Goal: Task Accomplishment & Management: Use online tool/utility

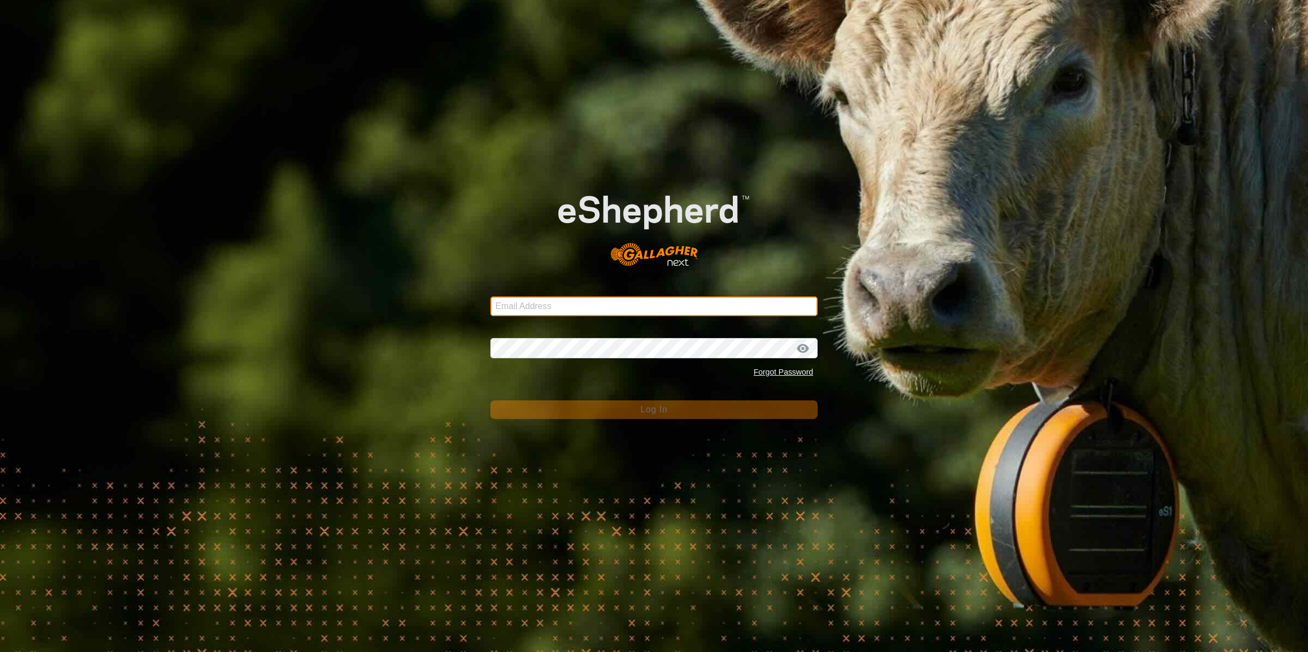
click at [691, 310] on input "Email Address" at bounding box center [653, 307] width 327 height 20
type input "[PERSON_NAME][EMAIL_ADDRESS][DOMAIN_NAME]"
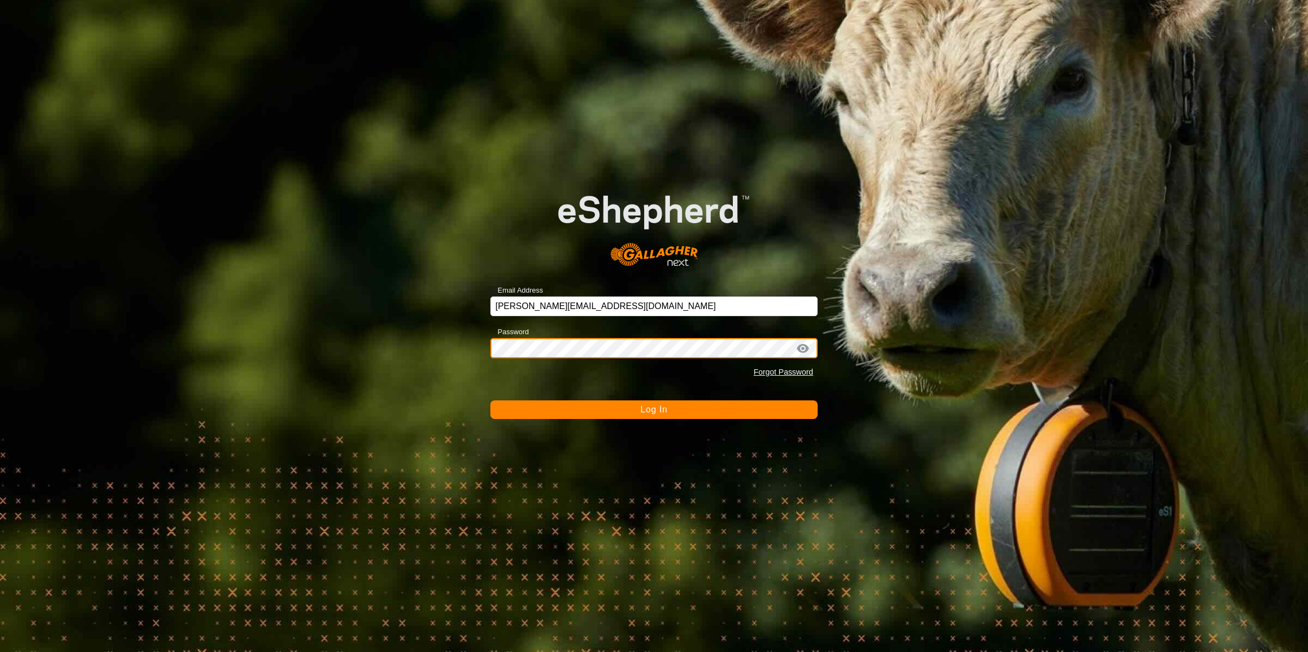
click at [490, 401] on button "Log In" at bounding box center [653, 410] width 327 height 19
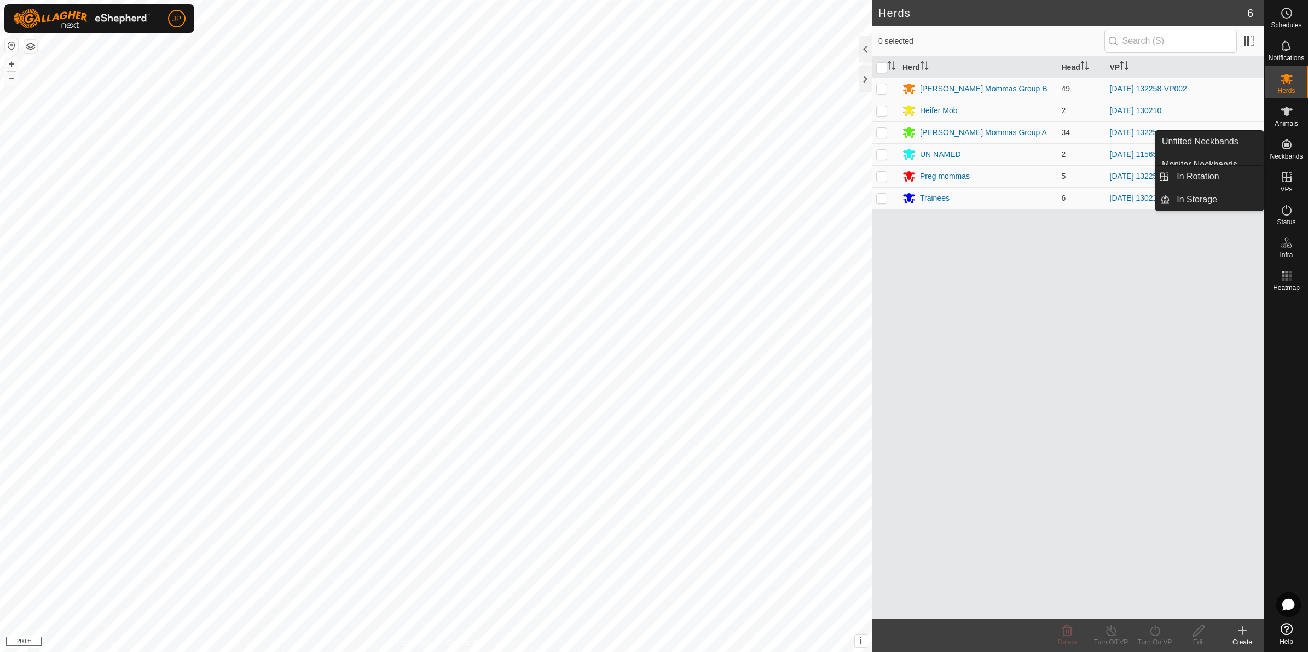
drag, startPoint x: 1284, startPoint y: 184, endPoint x: 1284, endPoint y: 190, distance: 6.0
click at [1284, 184] on es-virtualpaddocks-svg-icon at bounding box center [1287, 178] width 20 height 18
click at [1285, 180] on icon at bounding box center [1286, 177] width 13 height 13
click at [1246, 174] on link "In Rotation" at bounding box center [1217, 177] width 94 height 22
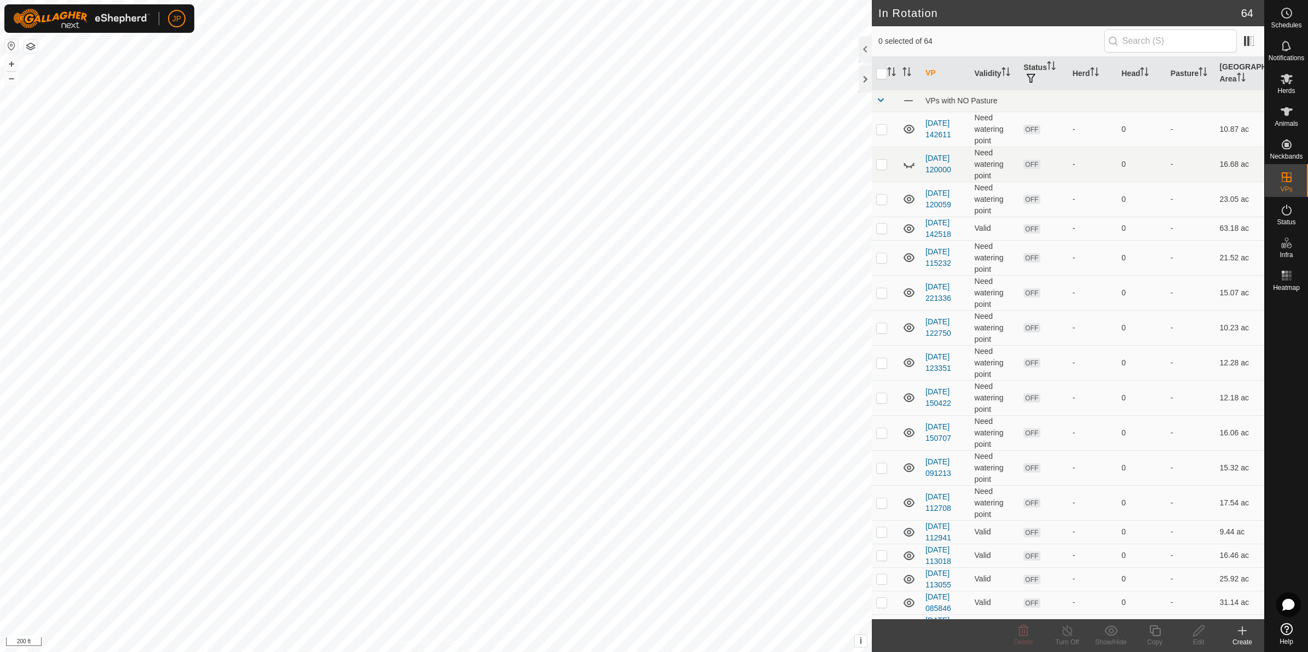
click at [1249, 635] on icon at bounding box center [1242, 631] width 13 height 13
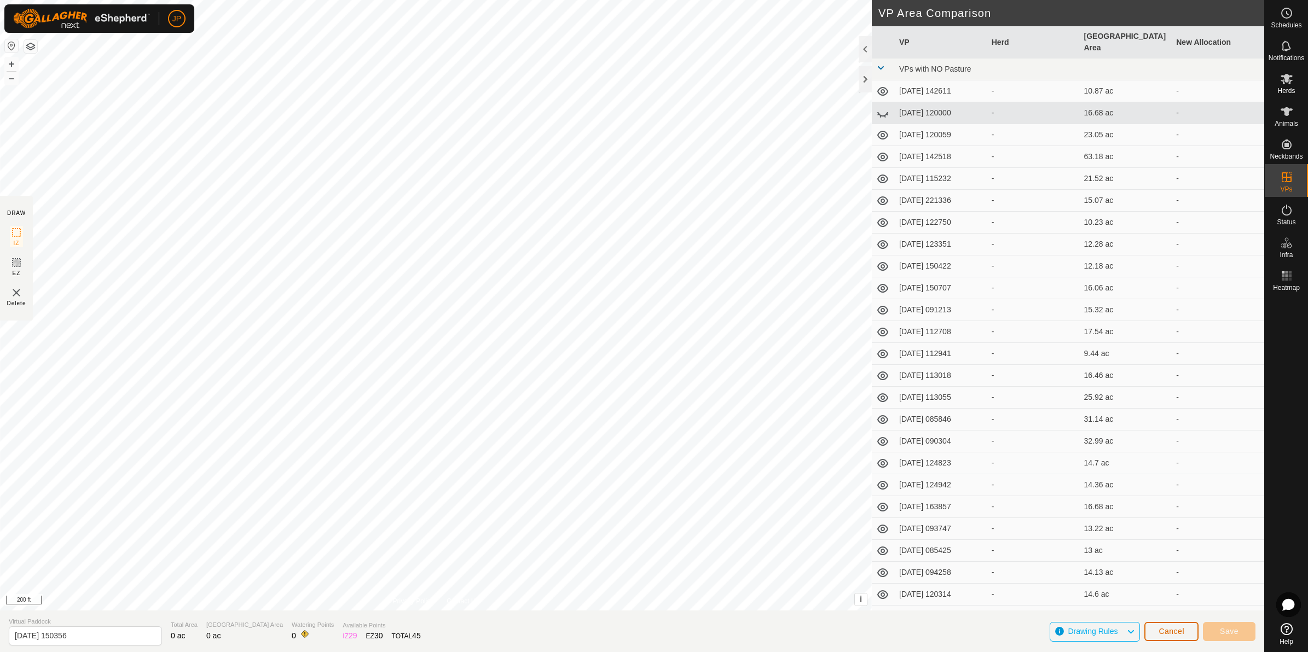
click at [1175, 633] on span "Cancel" at bounding box center [1172, 631] width 26 height 9
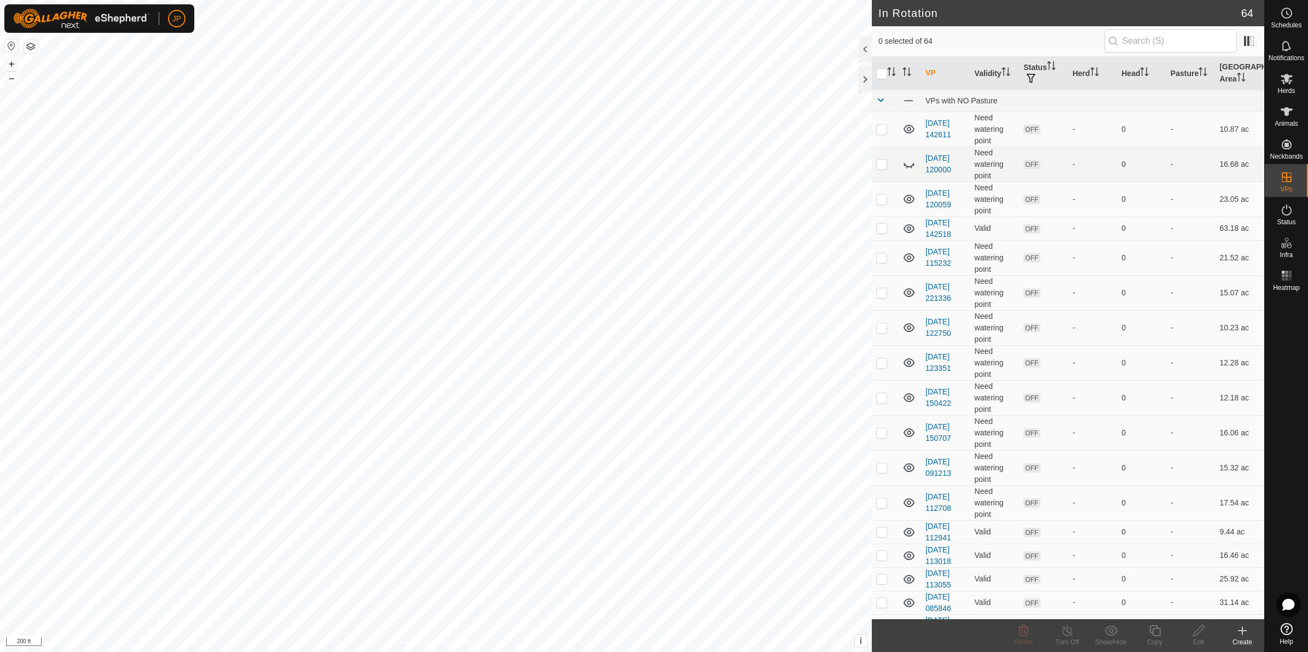
checkbox input "true"
click at [1153, 638] on div "Copy" at bounding box center [1155, 643] width 44 height 10
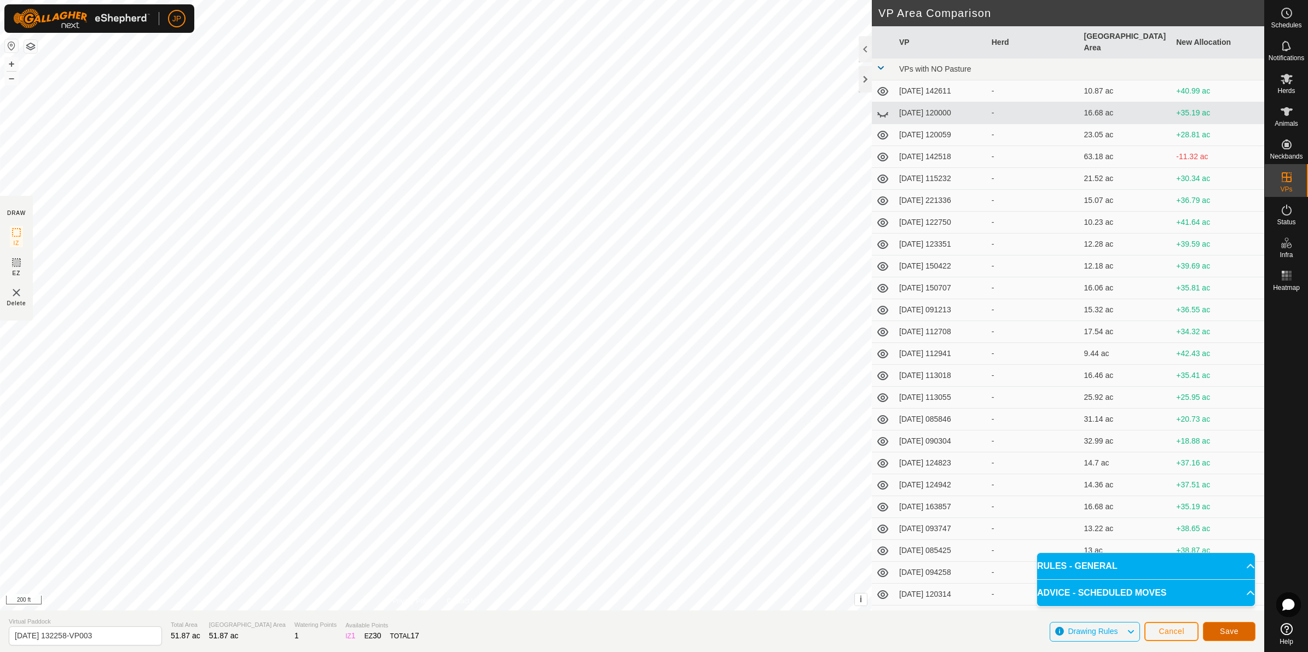
click at [1220, 633] on button "Save" at bounding box center [1229, 631] width 53 height 19
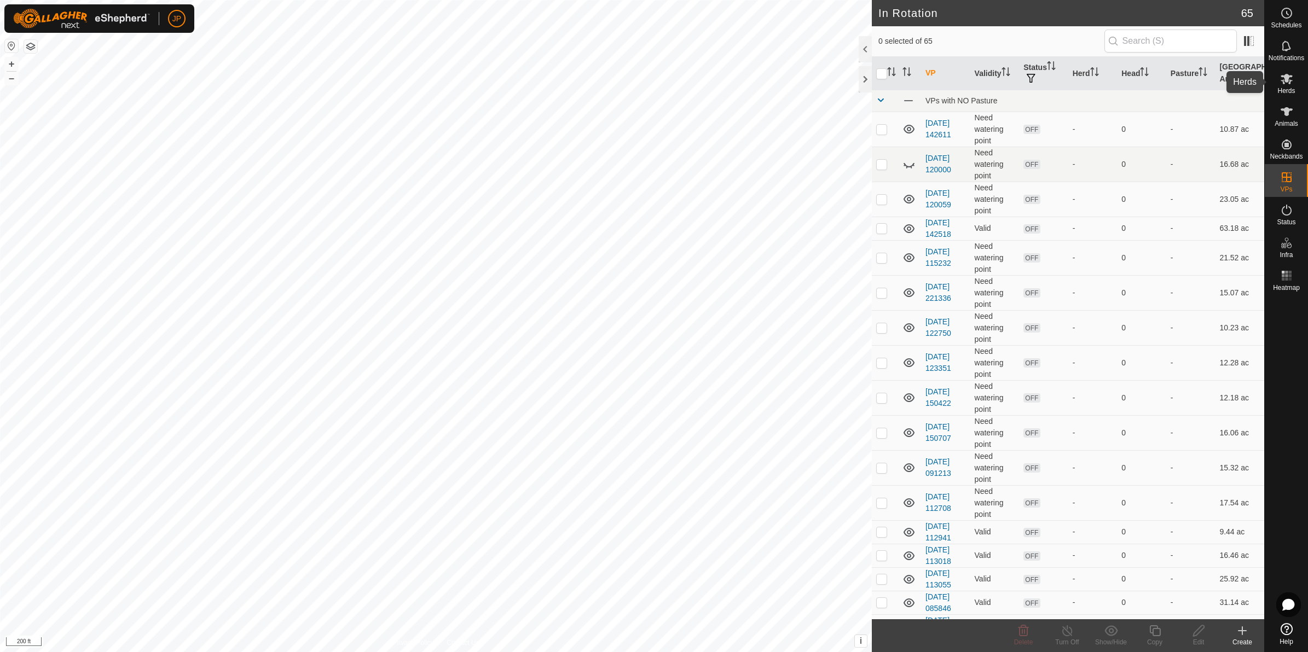
click at [1295, 82] on es-mob-svg-icon at bounding box center [1287, 79] width 20 height 18
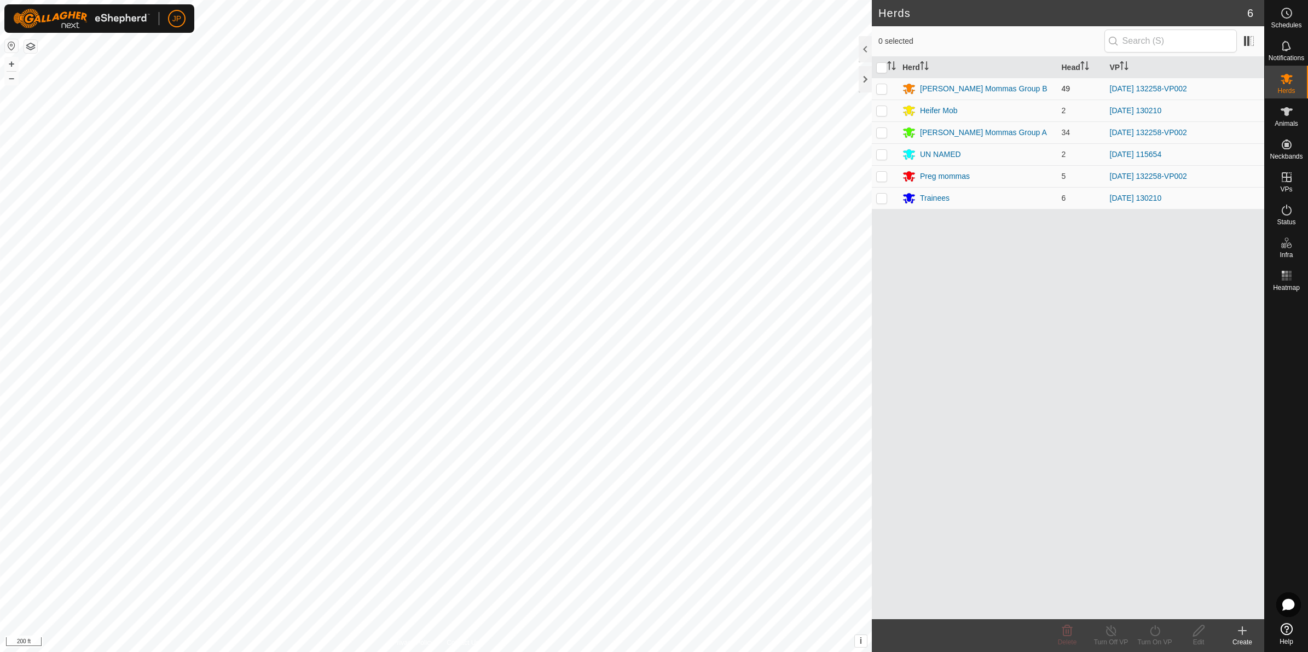
click at [890, 88] on td at bounding box center [885, 89] width 26 height 22
checkbox input "true"
click at [877, 132] on p-checkbox at bounding box center [881, 132] width 11 height 9
checkbox input "true"
click at [883, 174] on p-checkbox at bounding box center [881, 176] width 11 height 9
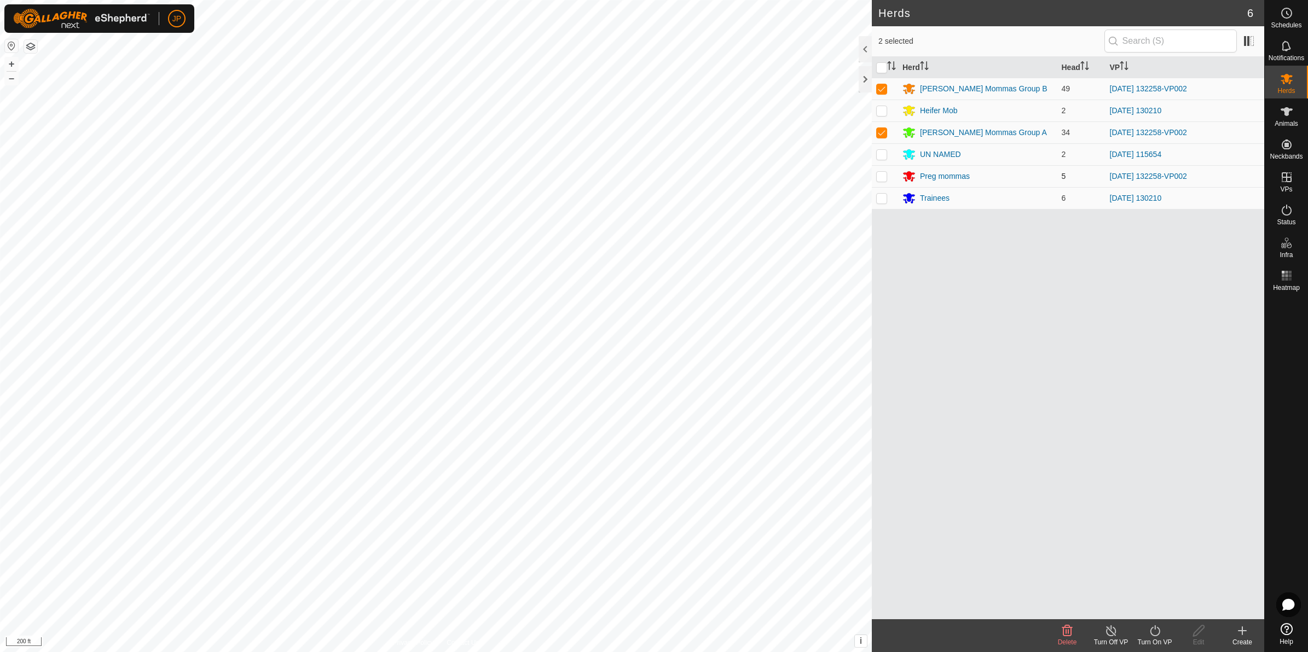
checkbox input "true"
click at [1150, 634] on icon at bounding box center [1155, 631] width 14 height 13
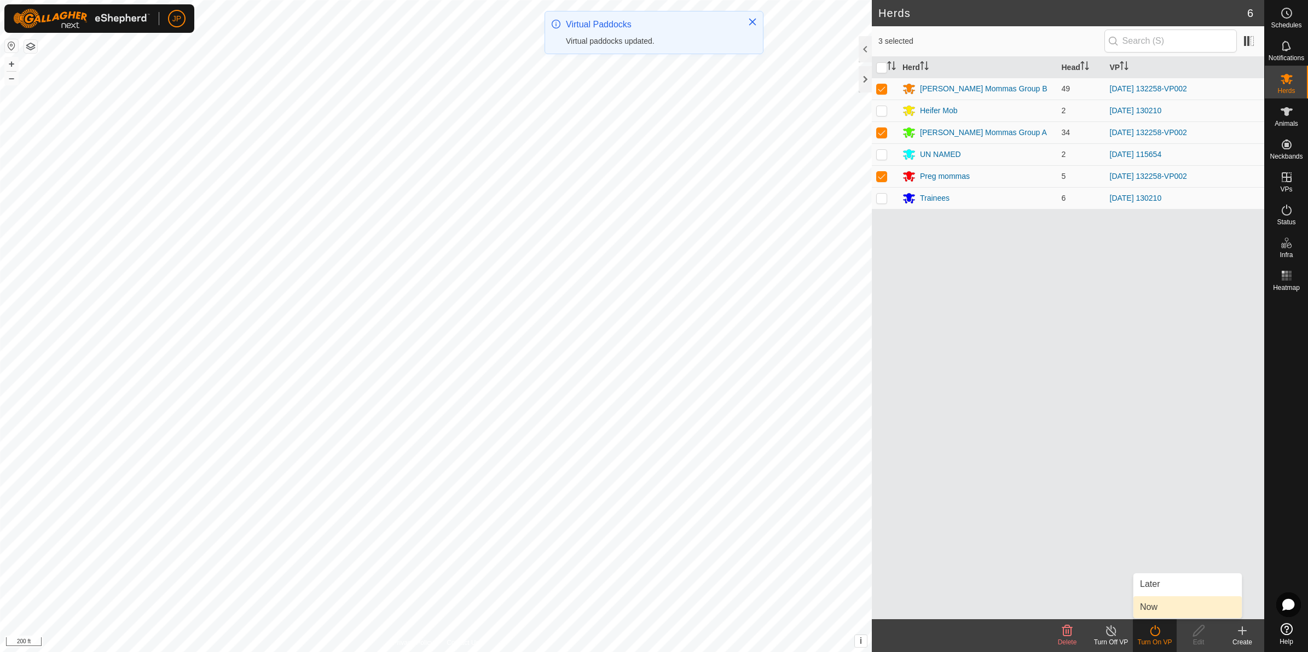
click at [1161, 608] on link "Now" at bounding box center [1188, 608] width 108 height 22
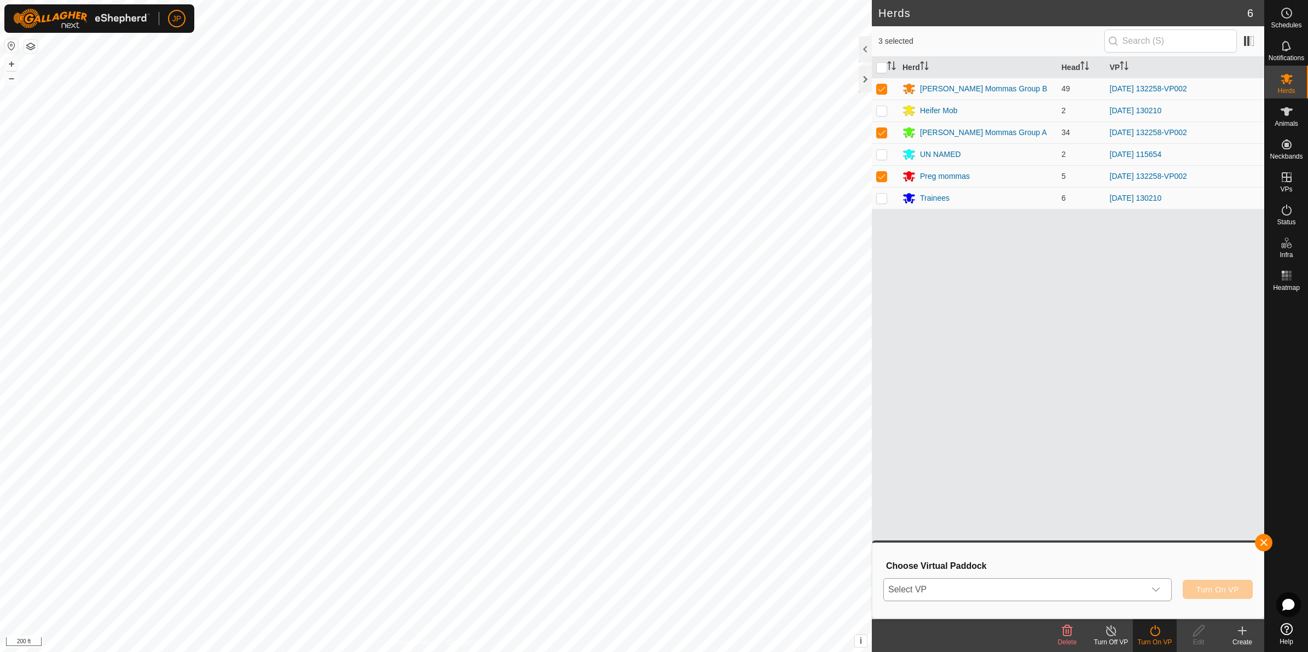
click at [914, 590] on span "Select VP" at bounding box center [1014, 590] width 261 height 22
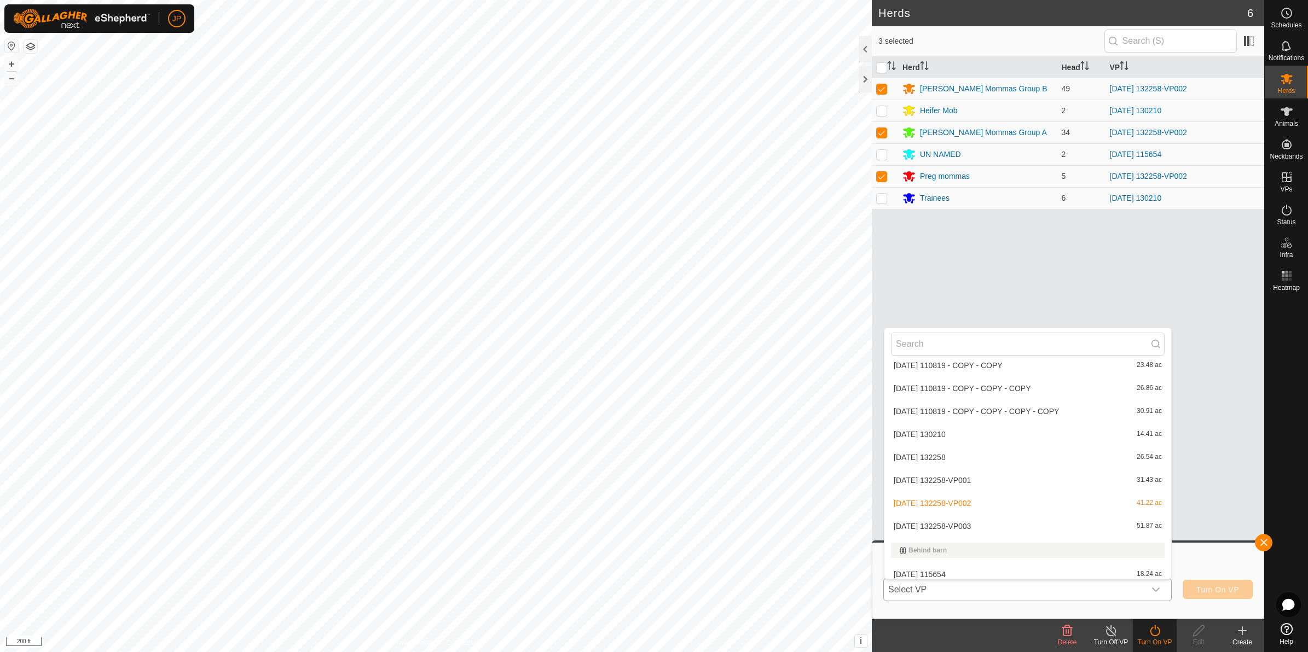
scroll to position [627, 0]
click at [964, 520] on li "[DATE] 132258-VP003 51.87 ac" at bounding box center [1028, 528] width 287 height 22
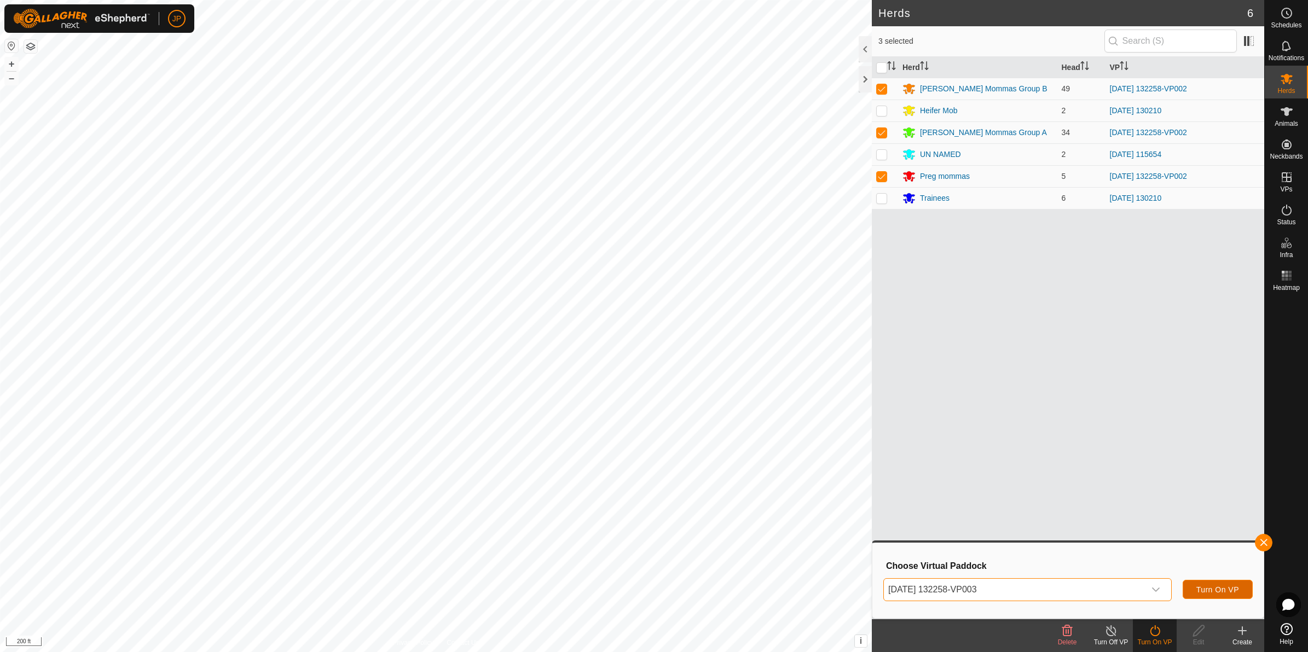
click at [1232, 591] on span "Turn On VP" at bounding box center [1218, 590] width 43 height 9
